Goal: Task Accomplishment & Management: Manage account settings

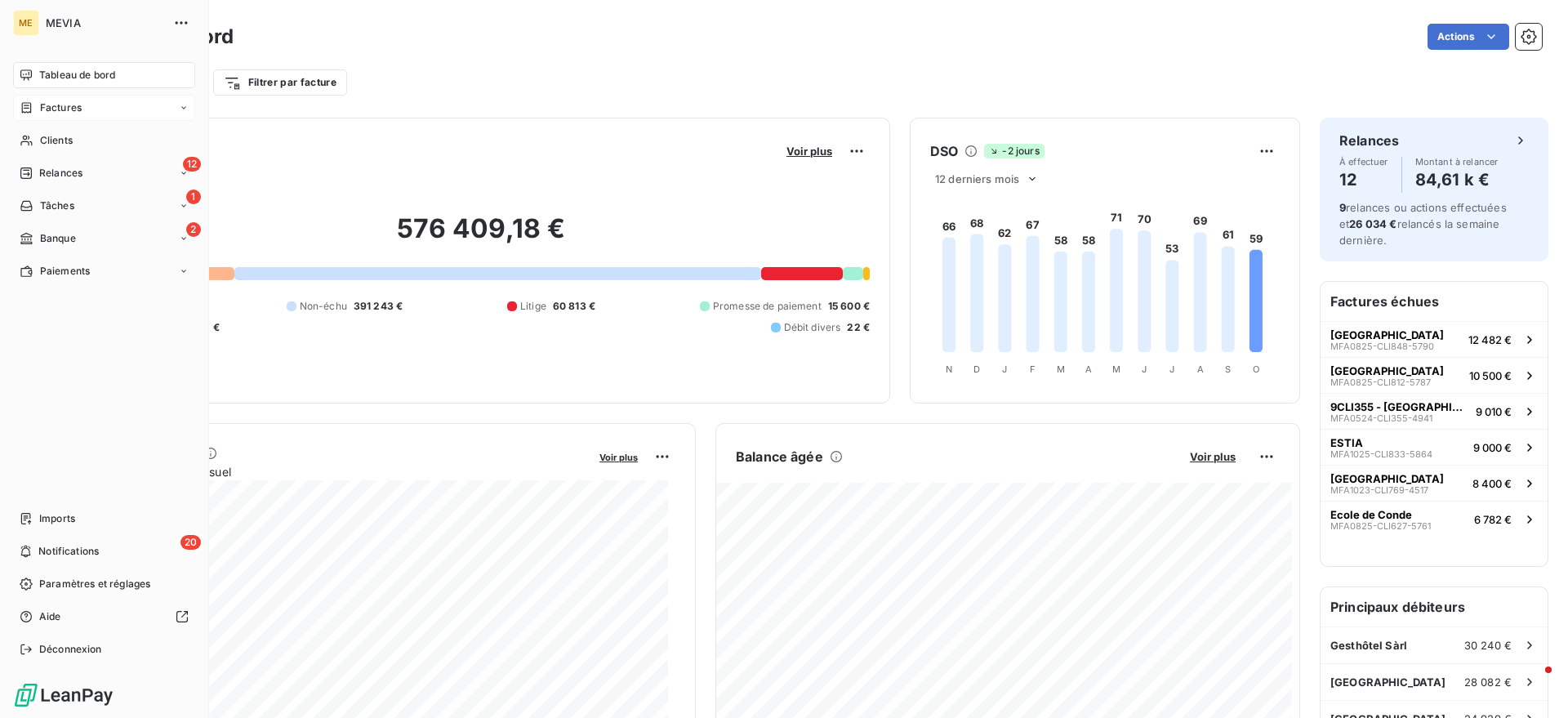
click at [21, 97] on div "Factures" at bounding box center [104, 107] width 182 height 26
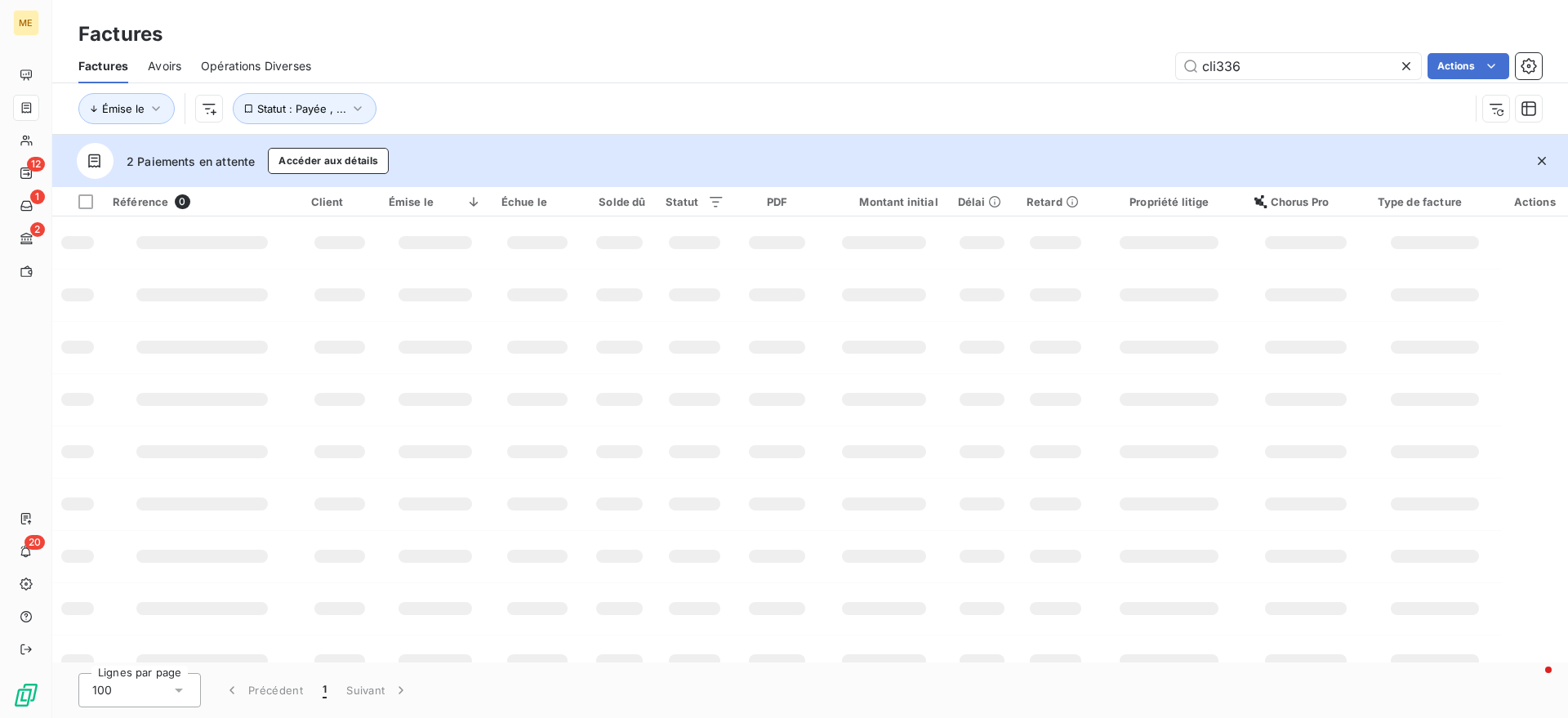
drag, startPoint x: 1352, startPoint y: 66, endPoint x: 881, endPoint y: 69, distance: 471.0
click at [881, 69] on div "cli336 Actions" at bounding box center [935, 66] width 1211 height 26
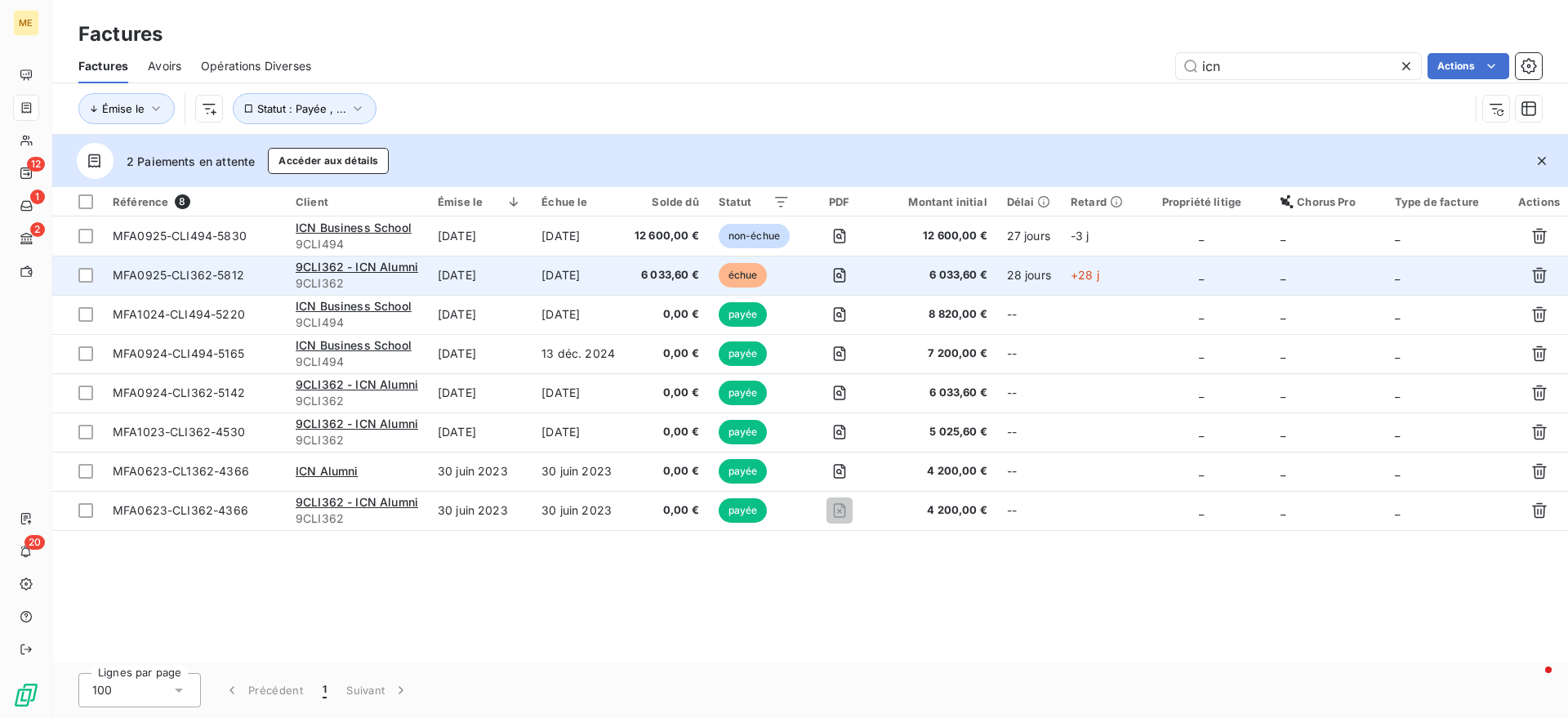
type input "icn"
click at [608, 276] on td "[DATE]" at bounding box center [578, 275] width 93 height 39
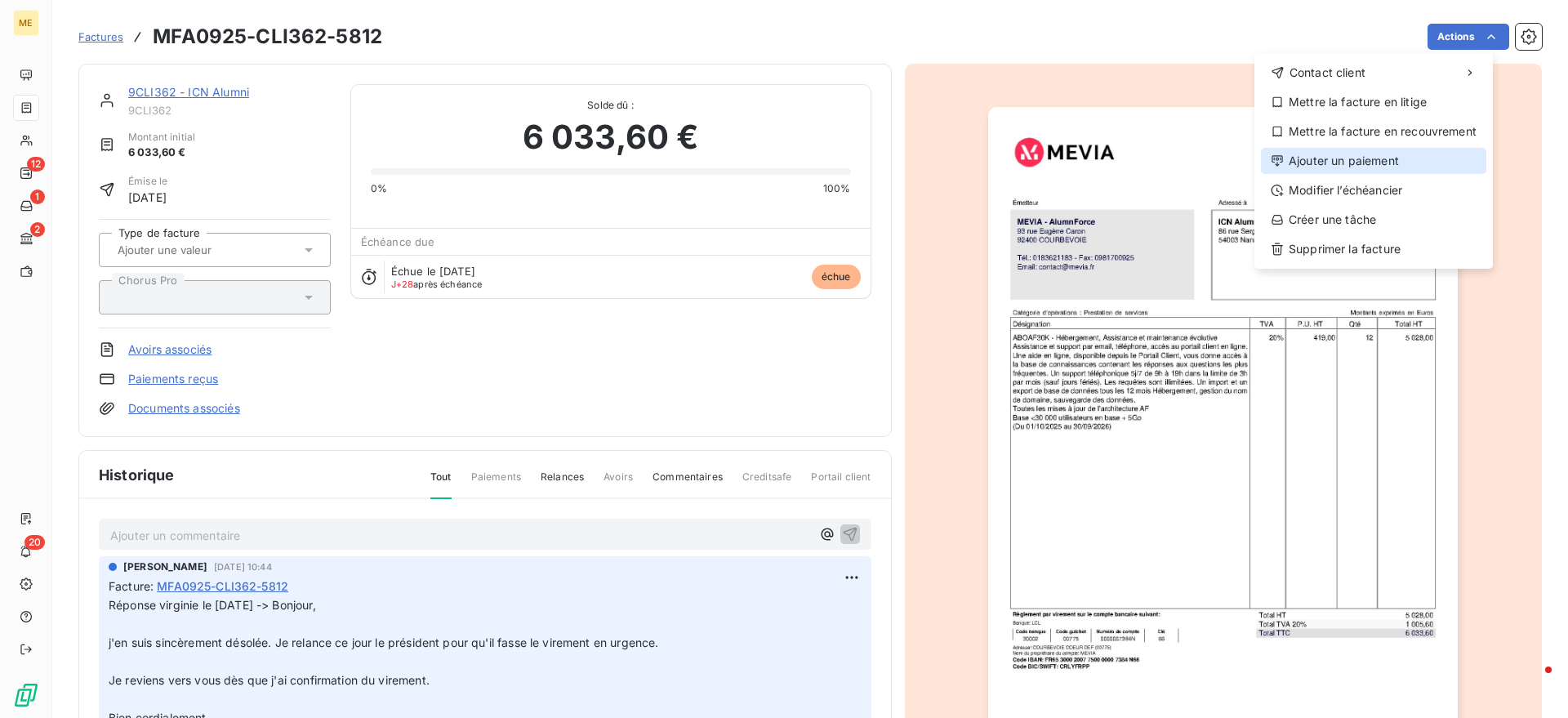
click at [1444, 161] on div "Ajouter un paiement" at bounding box center [1373, 160] width 225 height 26
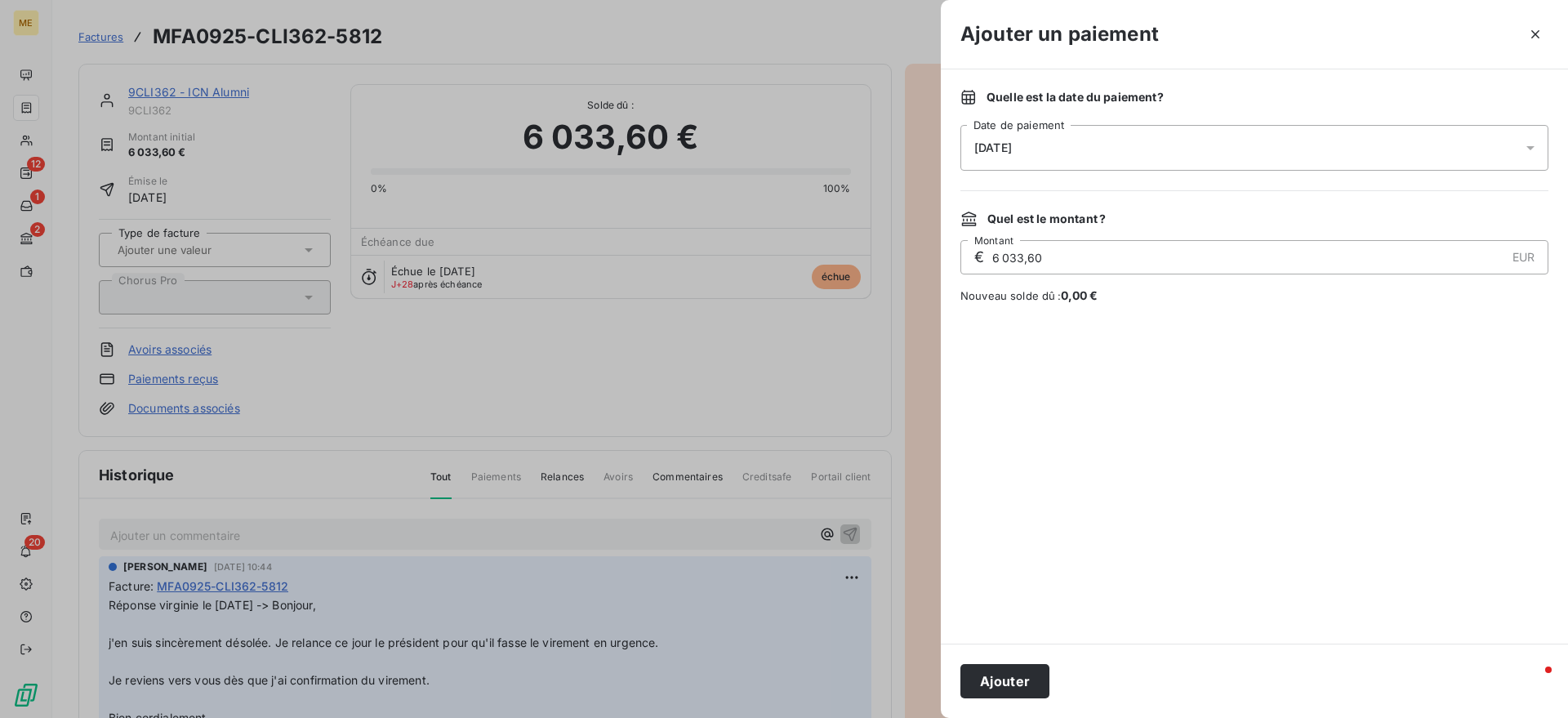
click at [1333, 152] on div "[DATE]" at bounding box center [1254, 147] width 588 height 45
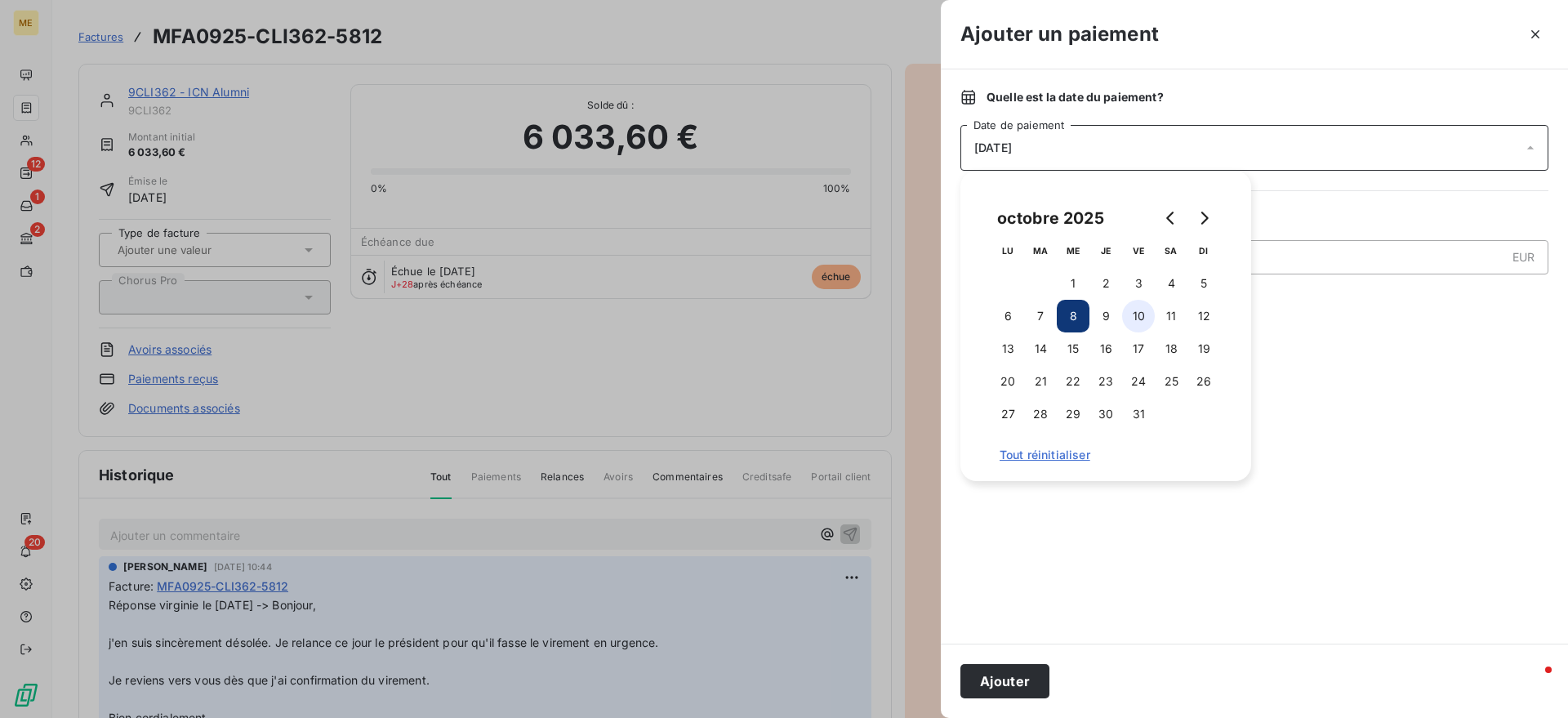
click at [1136, 317] on button "10" at bounding box center [1138, 315] width 33 height 33
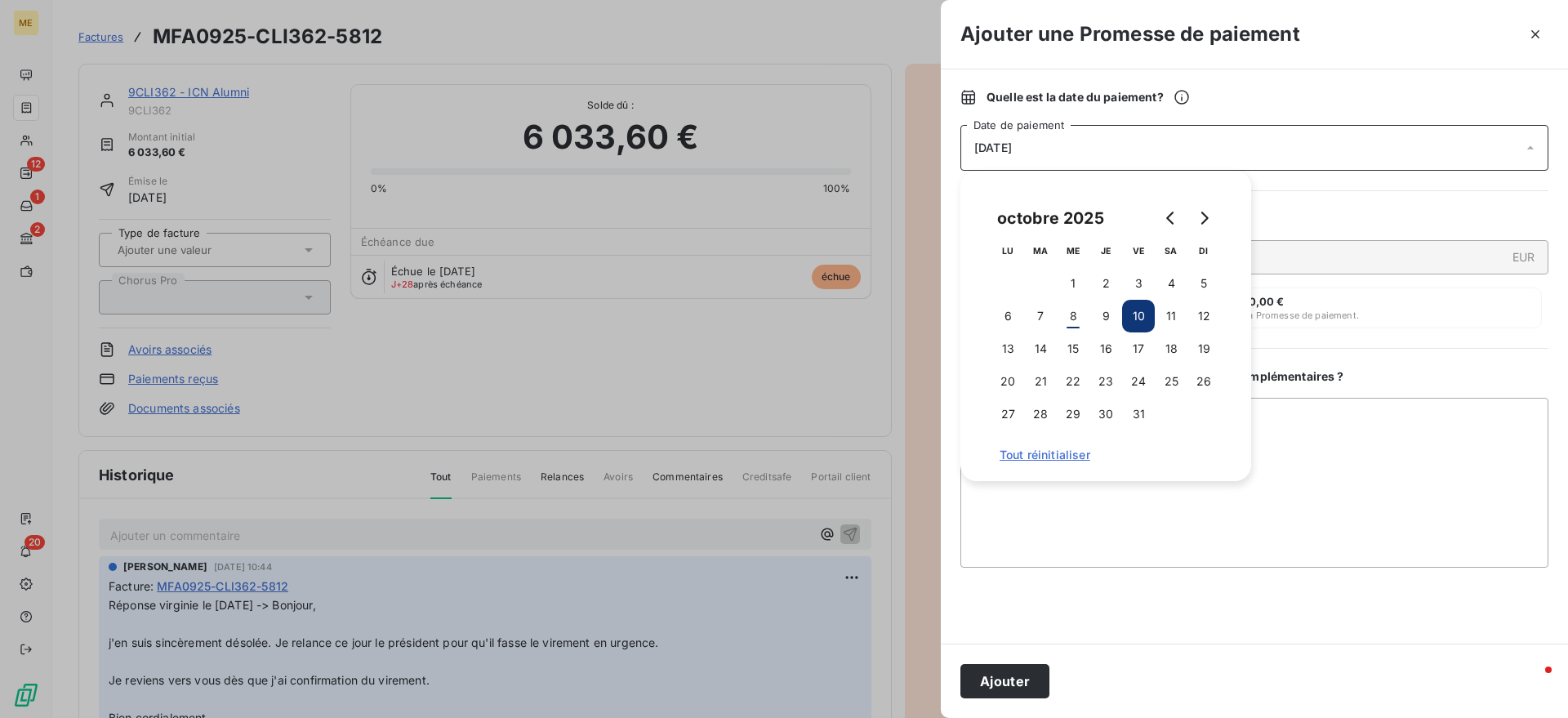
click at [1521, 322] on div "Nouveau solde après réception du paiement : 0,00 € La totalité du solde restant…" at bounding box center [1251, 308] width 582 height 41
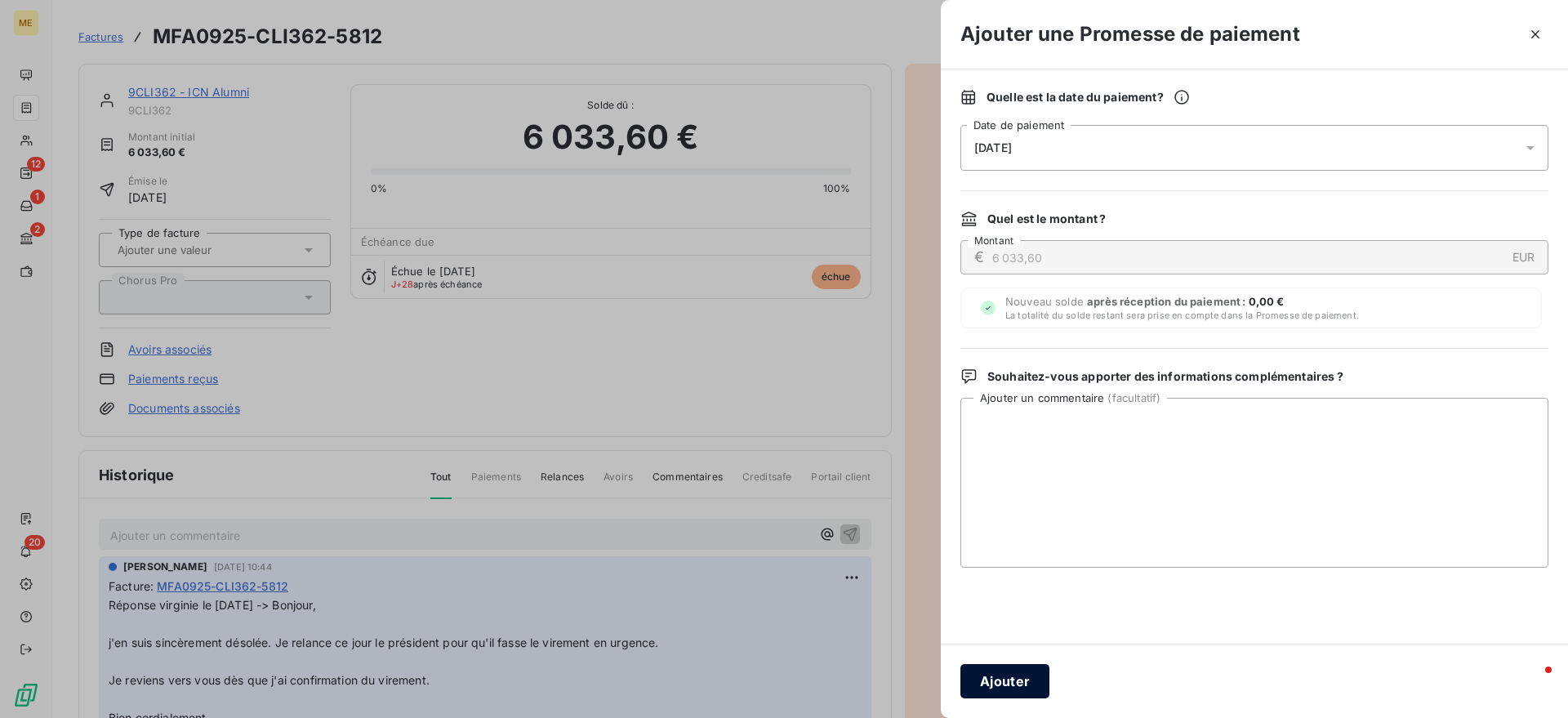
click at [1025, 691] on button "Ajouter" at bounding box center [1005, 681] width 89 height 34
